Goal: Task Accomplishment & Management: Manage account settings

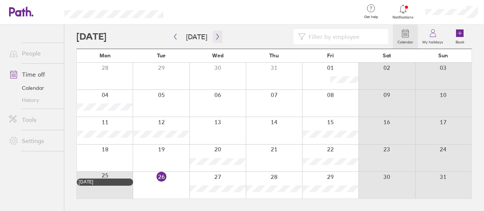
click at [214, 40] on button "button" at bounding box center [217, 37] width 9 height 12
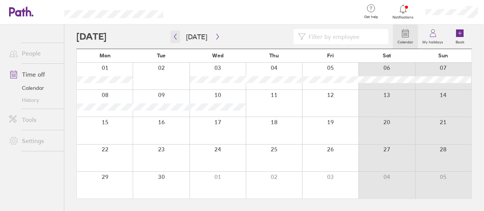
click at [174, 36] on icon "button" at bounding box center [175, 37] width 2 height 6
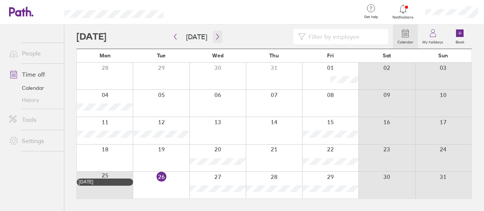
click at [215, 36] on icon "button" at bounding box center [218, 37] width 6 height 6
